Goal: Book appointment/travel/reservation

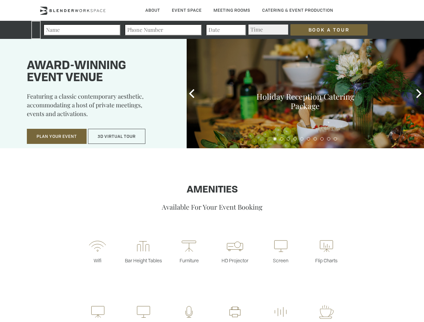
click at [323, 30] on input "Book a Tour" at bounding box center [328, 29] width 77 height 11
click at [57, 137] on button "Plan Your Event" at bounding box center [57, 136] width 60 height 15
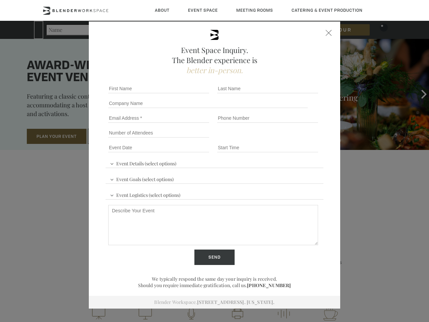
click at [117, 137] on input "Number of Attendees" at bounding box center [158, 132] width 101 height 9
click at [192, 94] on div "First name *" at bounding box center [160, 88] width 109 height 15
click at [419, 94] on div "Event Space Inquiry. The Blender experience is better in-person. Event Details …" at bounding box center [214, 161] width 429 height 322
click at [275, 139] on fieldset "Number of Attendees Budget Range" at bounding box center [215, 132] width 218 height 15
click at [281, 139] on fieldset "Number of Attendees Budget Range" at bounding box center [215, 132] width 218 height 15
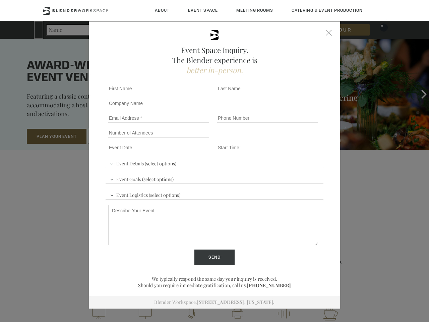
click at [288, 139] on fieldset "Number of Attendees Budget Range" at bounding box center [215, 132] width 218 height 15
click at [295, 139] on fieldset "Number of Attendees Budget Range" at bounding box center [215, 132] width 218 height 15
click at [302, 139] on fieldset "Number of Attendees Budget Range" at bounding box center [215, 132] width 218 height 15
